Goal: Information Seeking & Learning: Learn about a topic

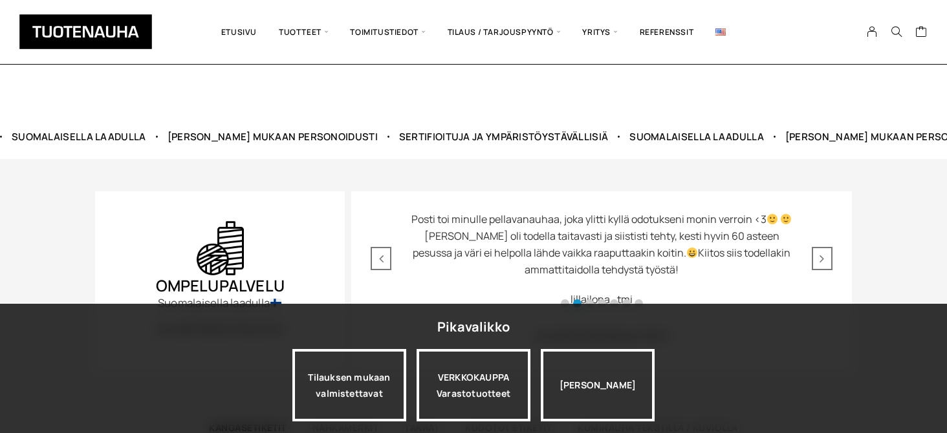
scroll to position [539, 0]
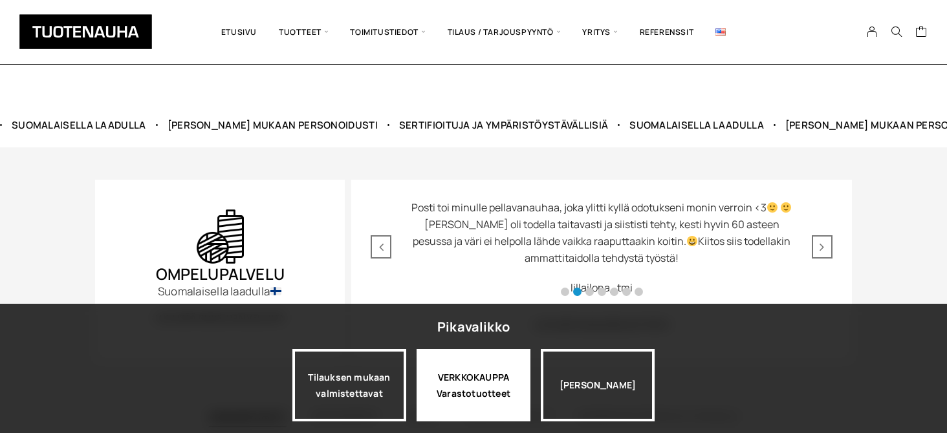
click at [472, 377] on div "VERKKOKAUPPA Varastotuotteet" at bounding box center [474, 385] width 114 height 72
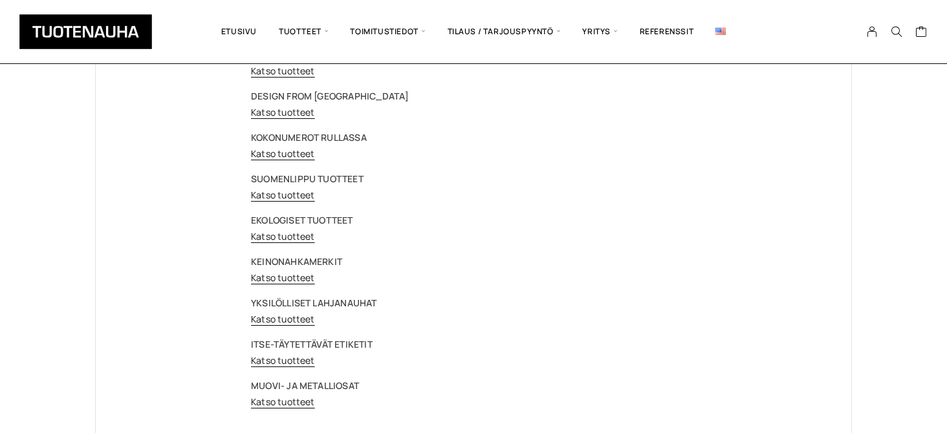
scroll to position [107, 0]
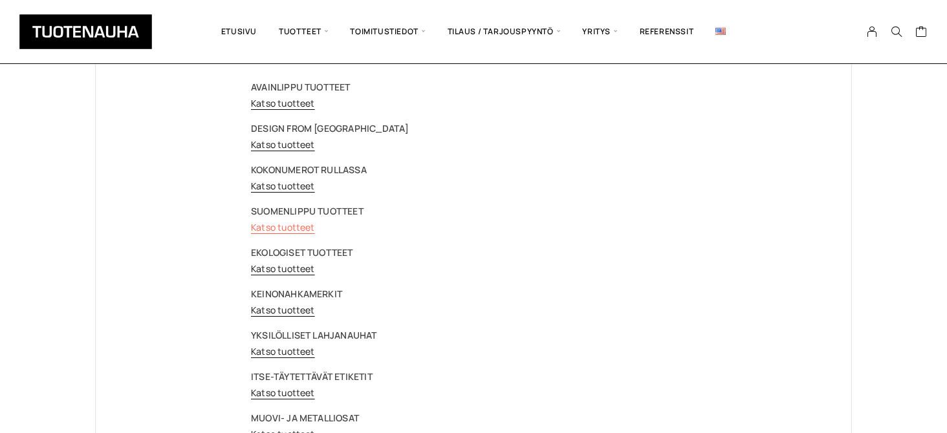
click at [270, 225] on link "Katso tuotteet" at bounding box center [283, 227] width 64 height 12
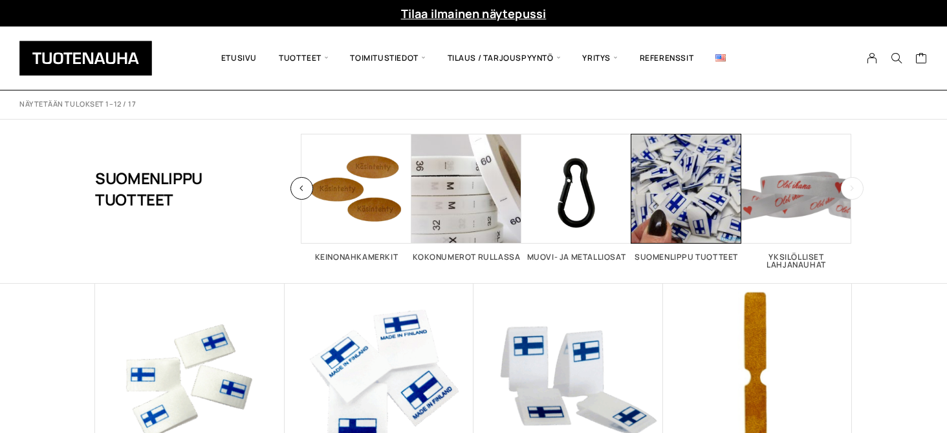
click at [854, 192] on icon "button" at bounding box center [852, 188] width 5 height 7
click at [584, 190] on span "Visit product category Muovi- ja metalliosat" at bounding box center [576, 189] width 110 height 110
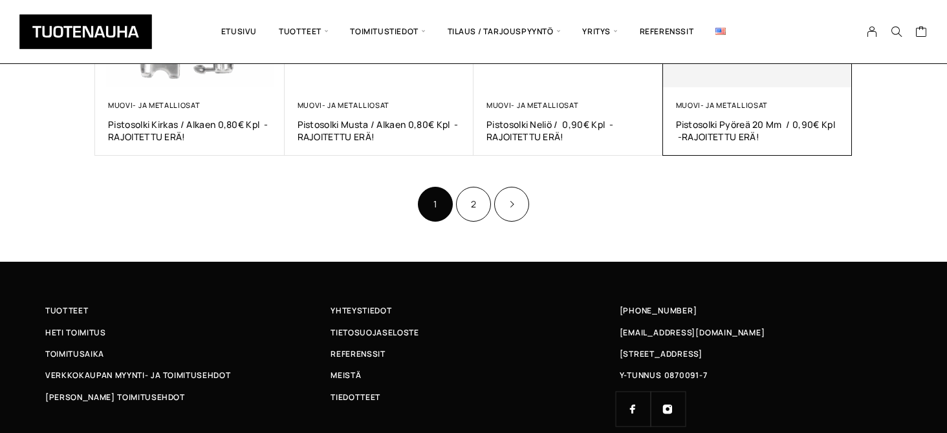
scroll to position [956, 0]
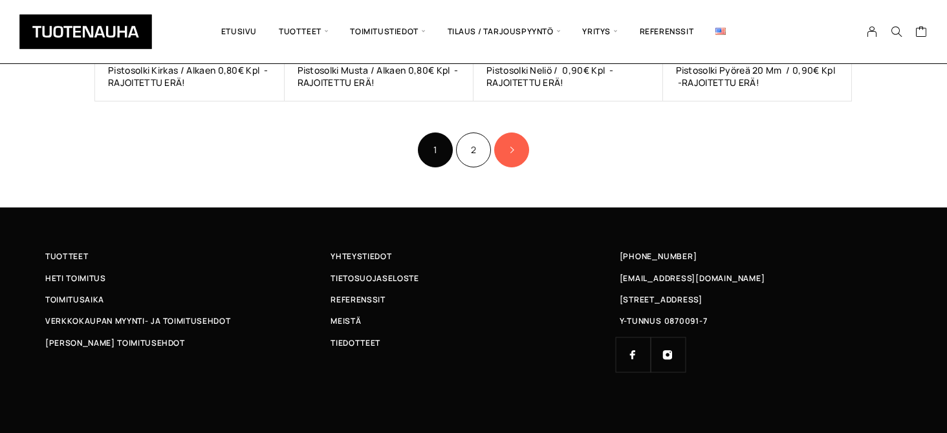
click at [512, 151] on icon "Product Pagination" at bounding box center [512, 150] width 6 height 8
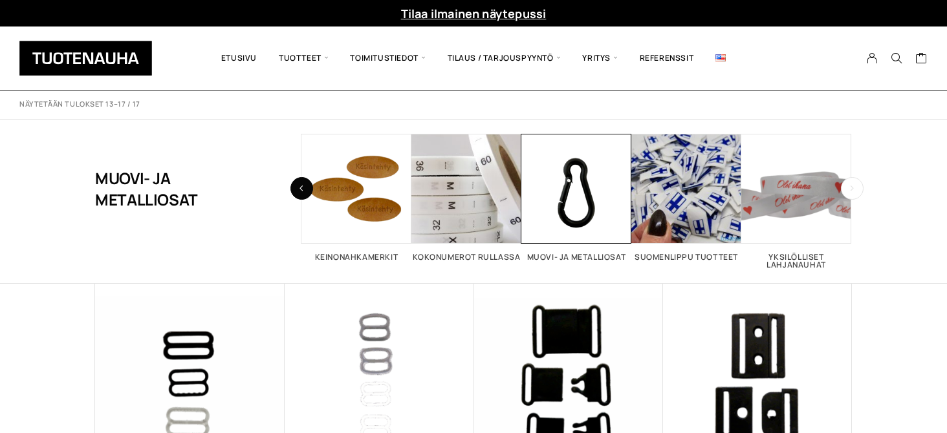
click at [309, 188] on button "button" at bounding box center [302, 188] width 23 height 23
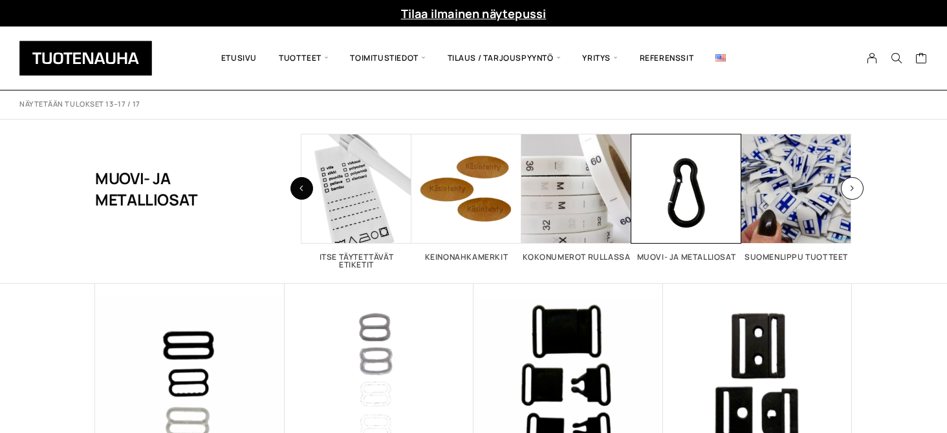
click at [309, 188] on button "button" at bounding box center [302, 188] width 23 height 23
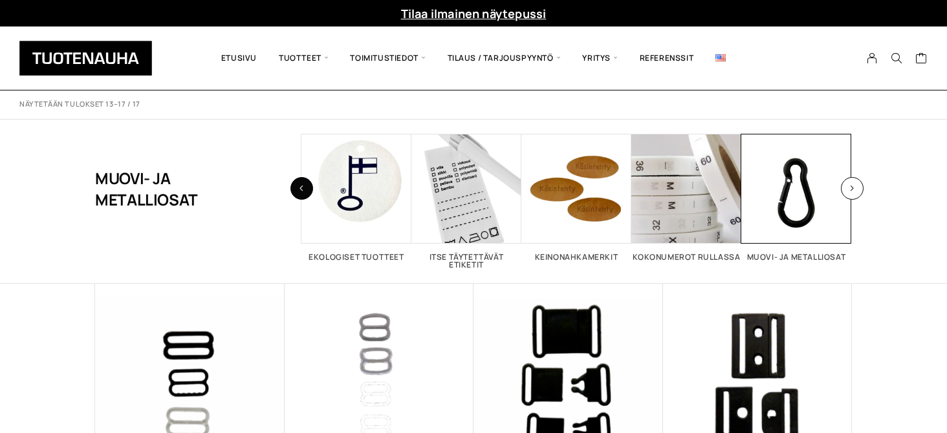
click at [308, 188] on button "button" at bounding box center [302, 188] width 23 height 23
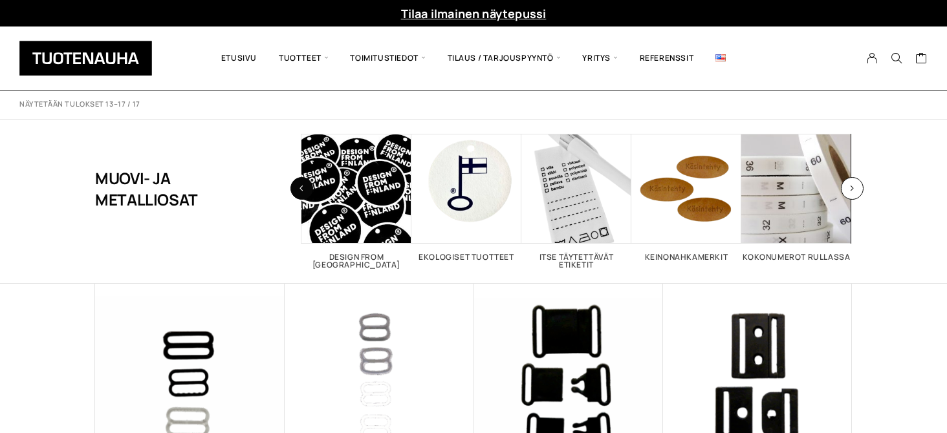
click at [308, 188] on button "button" at bounding box center [302, 188] width 23 height 23
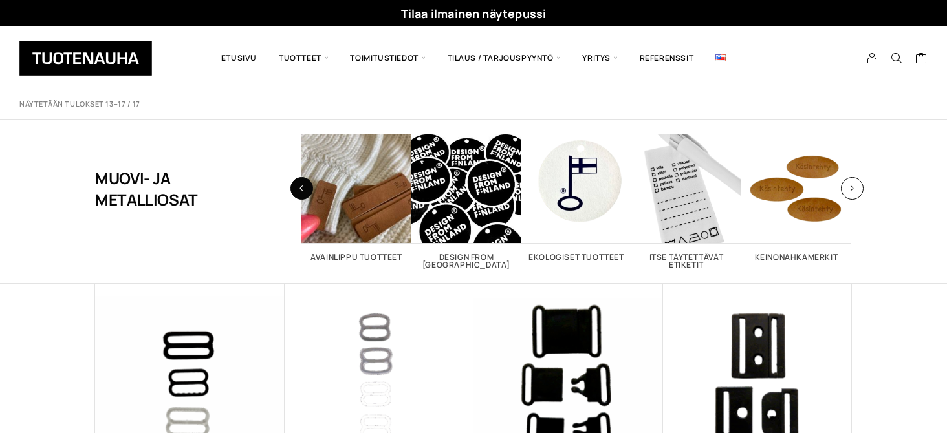
click at [308, 188] on button "button" at bounding box center [302, 188] width 23 height 23
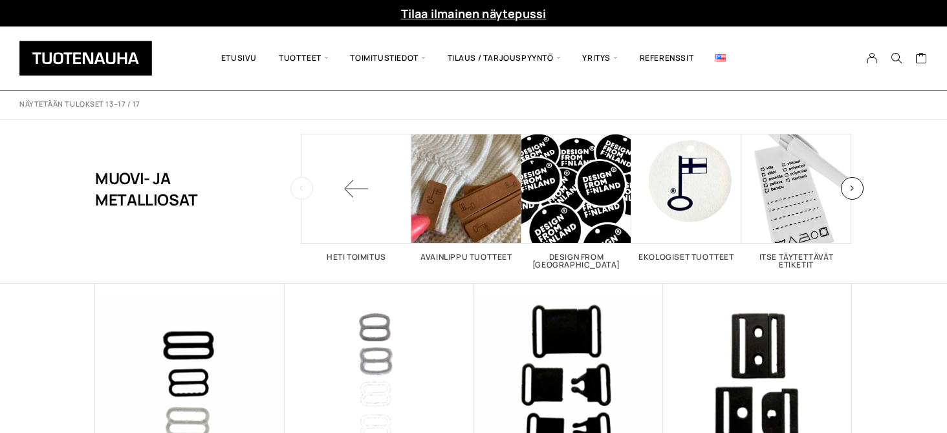
click at [308, 188] on button "button" at bounding box center [302, 188] width 23 height 23
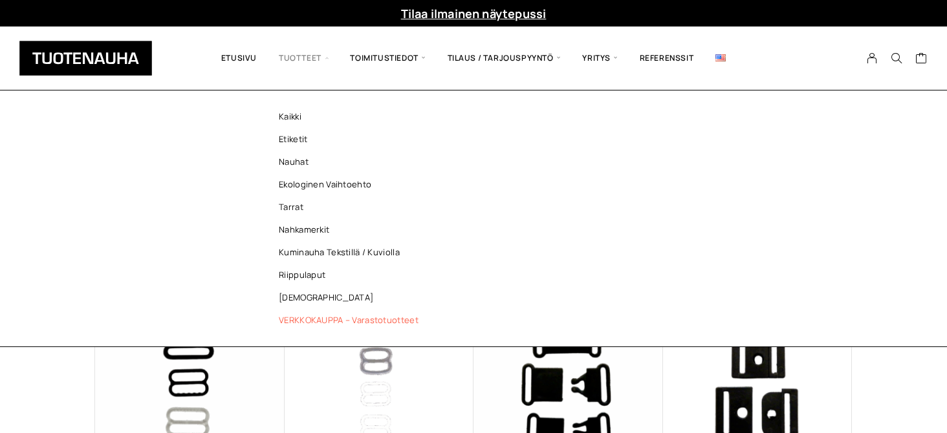
click at [329, 315] on link "VERKKOKAUPPA – Varastotuotteet" at bounding box center [352, 320] width 188 height 23
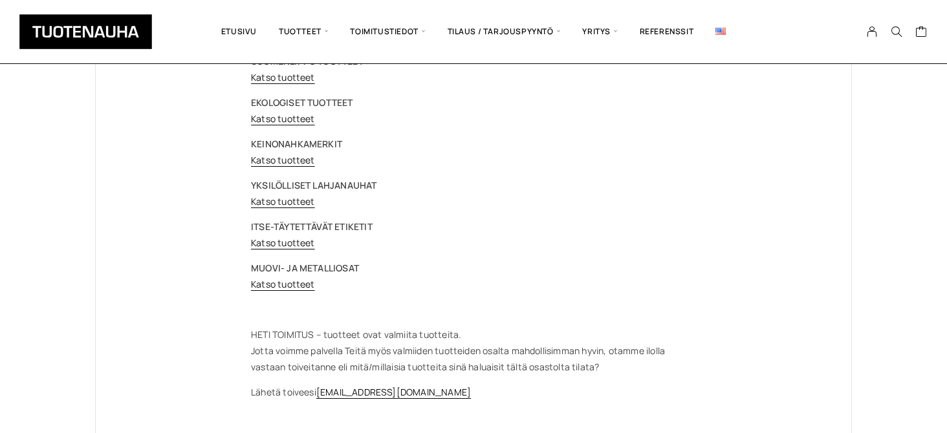
scroll to position [323, 0]
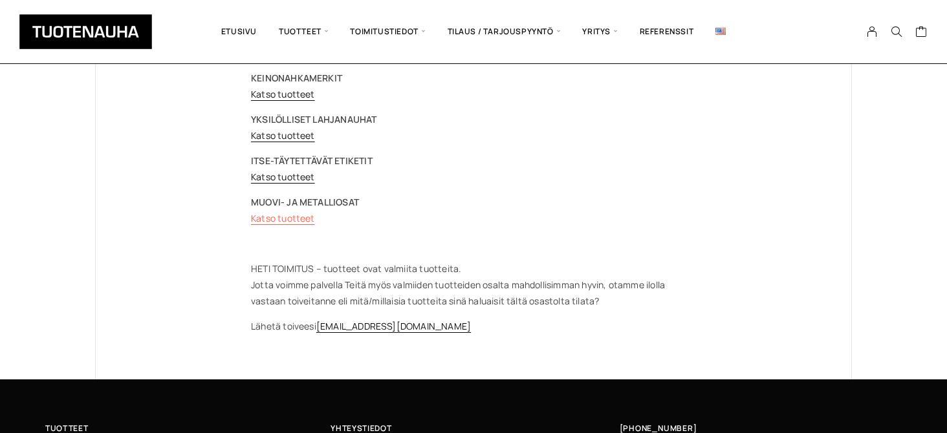
click at [292, 219] on link "Katso tuotteet" at bounding box center [283, 218] width 64 height 12
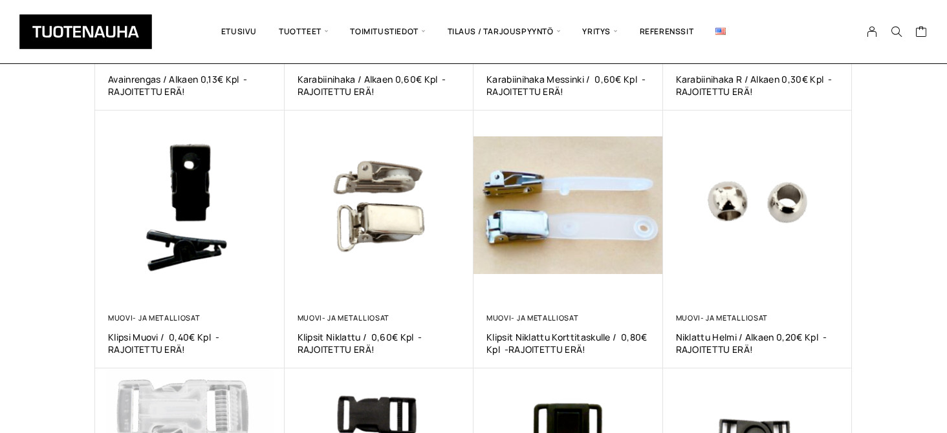
scroll to position [215, 0]
